Goal: Task Accomplishment & Management: Manage account settings

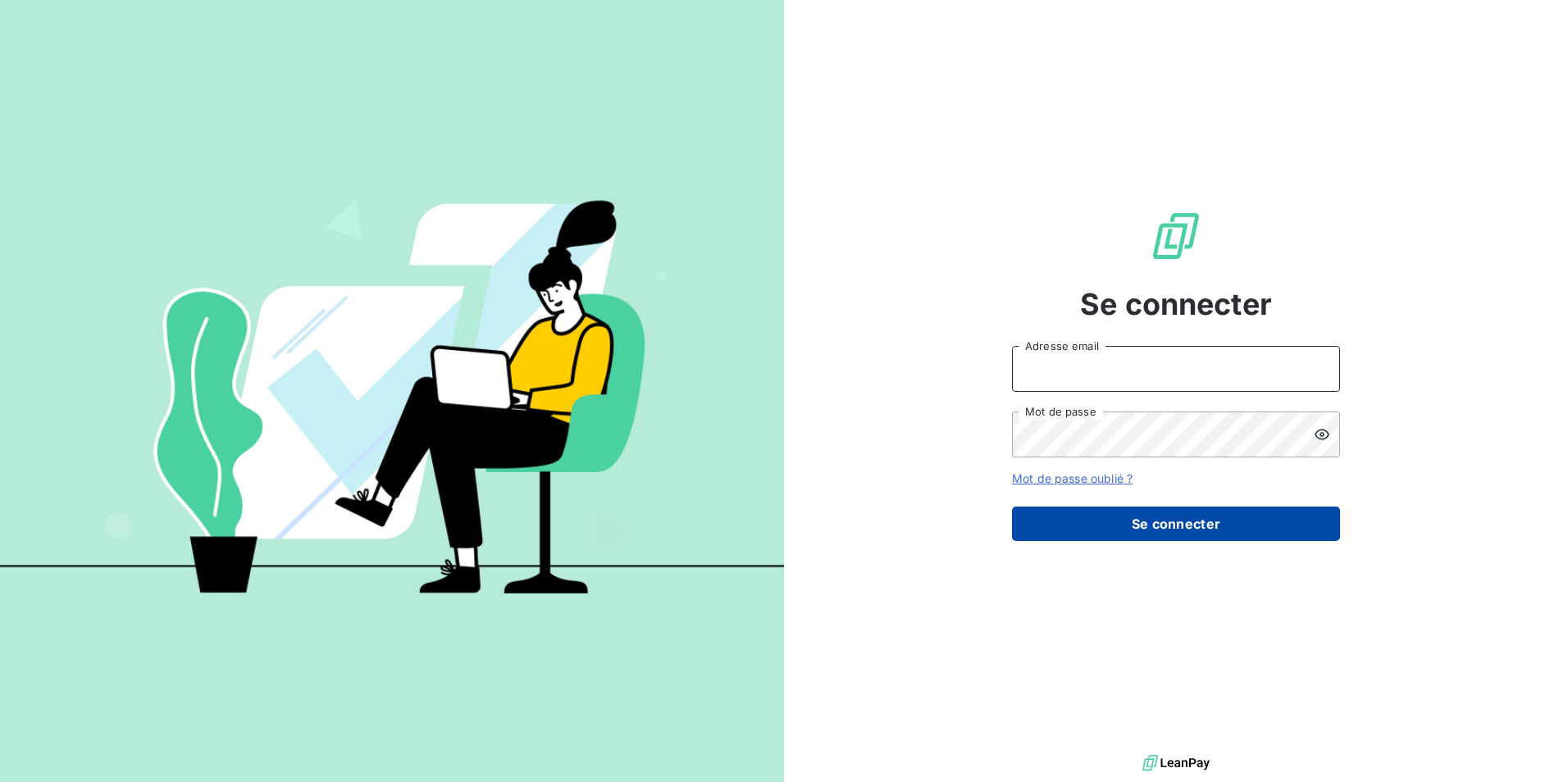
type input "contact@hogrefe.fr"
click at [1242, 524] on button "Se connecter" at bounding box center [1176, 524] width 328 height 34
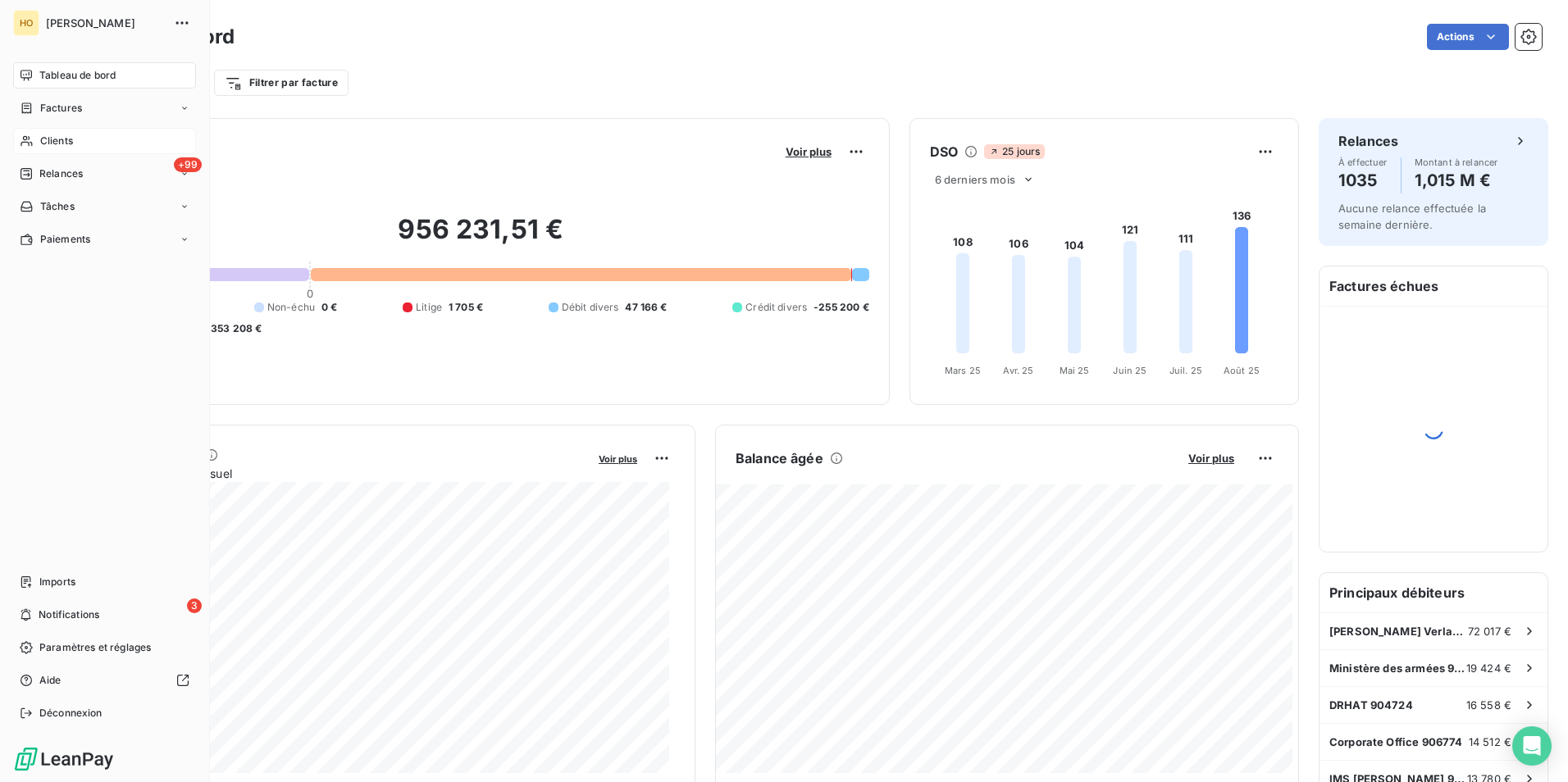
click at [41, 144] on span "Clients" at bounding box center [56, 141] width 33 height 15
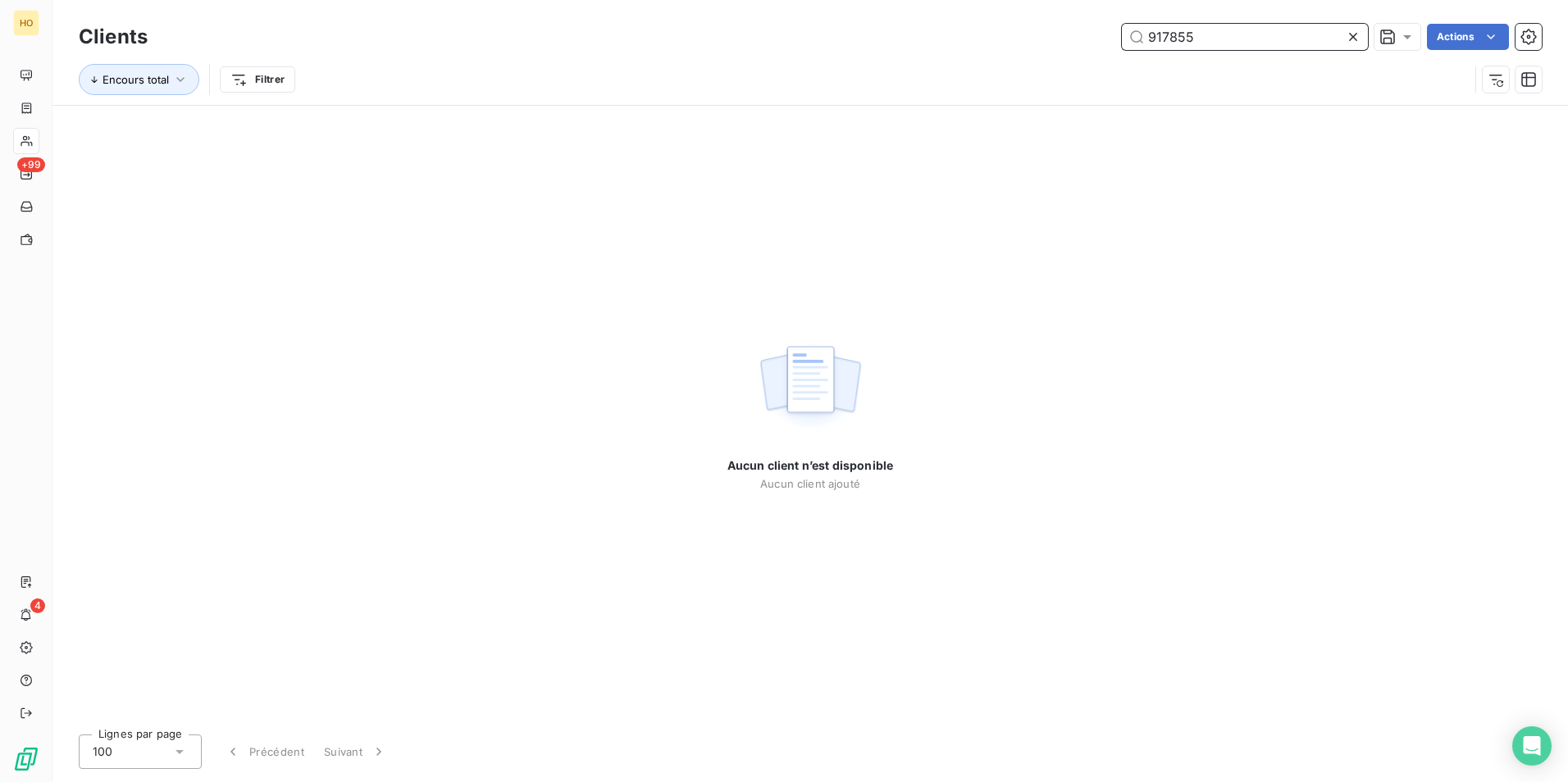
drag, startPoint x: 1235, startPoint y: 31, endPoint x: 868, endPoint y: 81, distance: 370.4
click at [868, 81] on div "Clients 917855 Actions Encours total Filtrer" at bounding box center [809, 62] width 1463 height 85
type input "911216"
